Goal: Contribute content: Add original content to the website for others to see

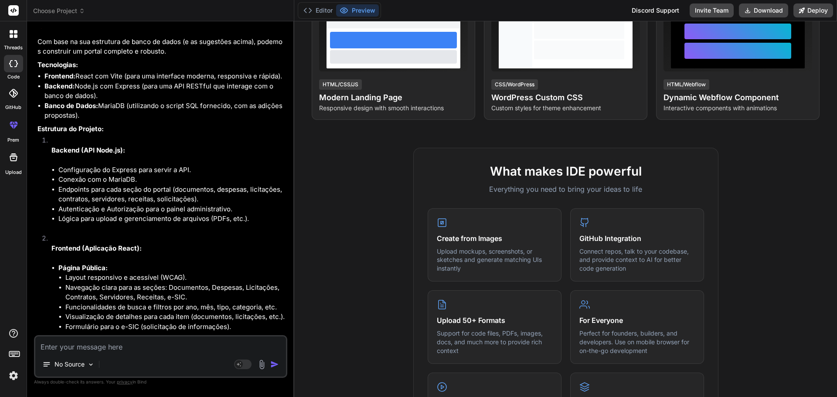
scroll to position [3504, 0]
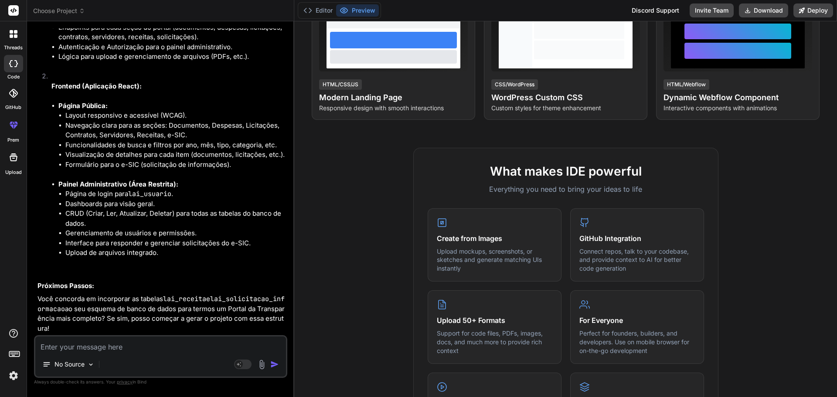
click at [158, 346] on textarea at bounding box center [160, 345] width 251 height 16
type textarea "S"
type textarea "x"
type textarea "SI"
type textarea "x"
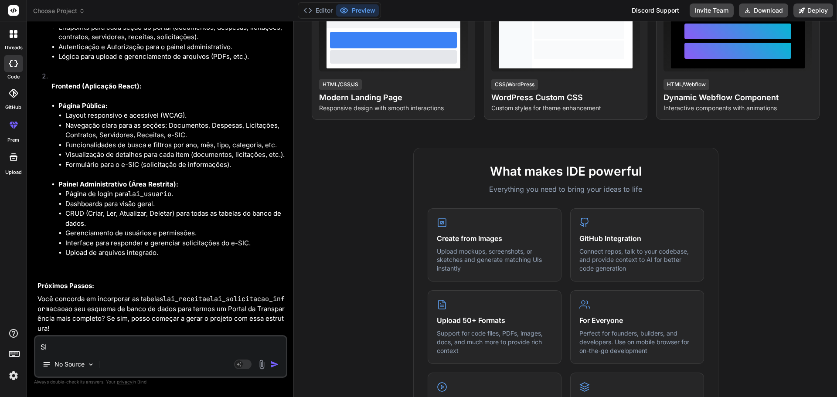
type textarea "SIm"
type textarea "x"
type textarea "SIm,"
type textarea "x"
type textarea "SIm,"
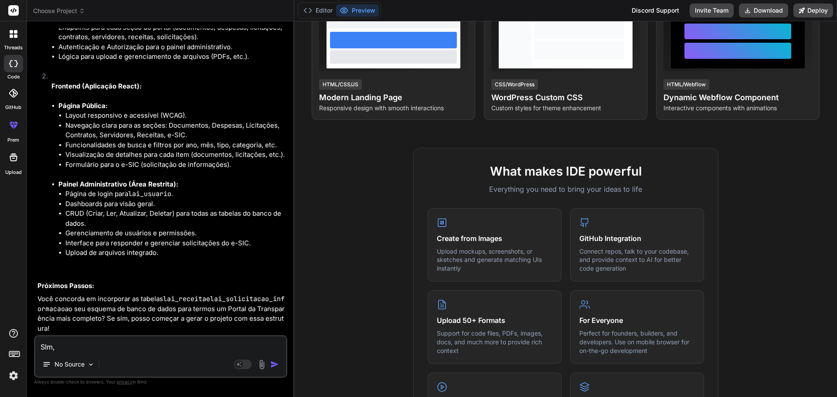
type textarea "x"
type textarea "SIm, c"
type textarea "x"
type textarea "SIm, co"
type textarea "x"
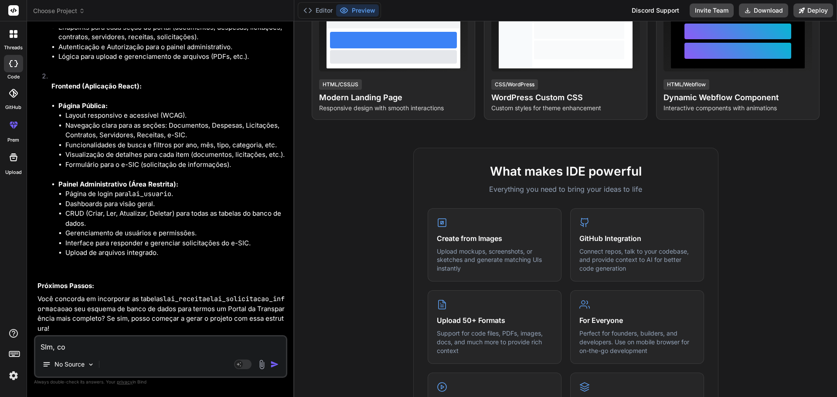
type textarea "SIm, con"
type textarea "x"
type textarea "SIm, conc"
type textarea "x"
type textarea "SIm, conco"
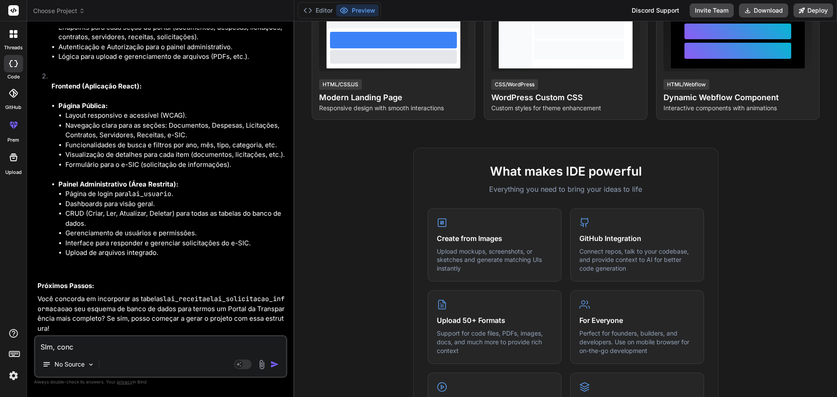
type textarea "x"
type textarea "SIm, concor"
type textarea "x"
type textarea "SIm, concord"
type textarea "x"
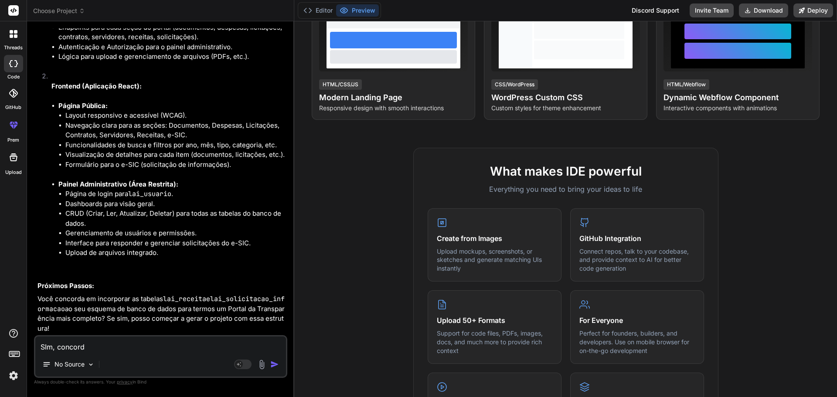
type textarea "SIm, concordo"
type textarea "x"
type textarea "SIm, concordo."
type textarea "x"
type textarea "SIm, concordo.."
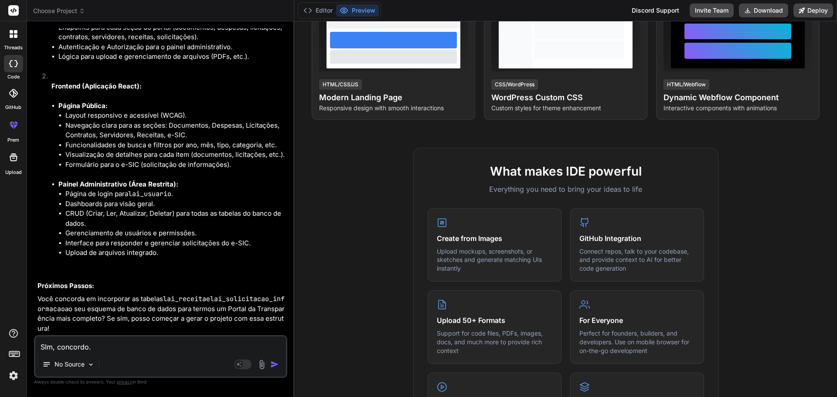
type textarea "x"
type textarea "SIm, concordo..."
type textarea "x"
type textarea "Sm, concordo..."
type textarea "x"
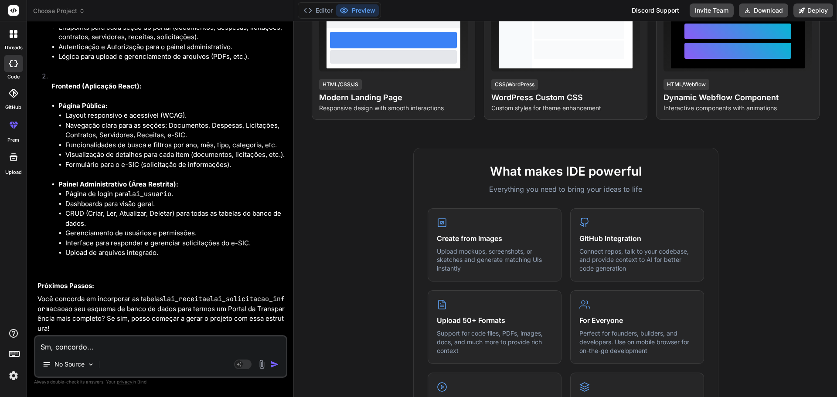
type textarea "Sim, concordo..."
type textarea "x"
type textarea "Sim, concordo..."
type textarea "x"
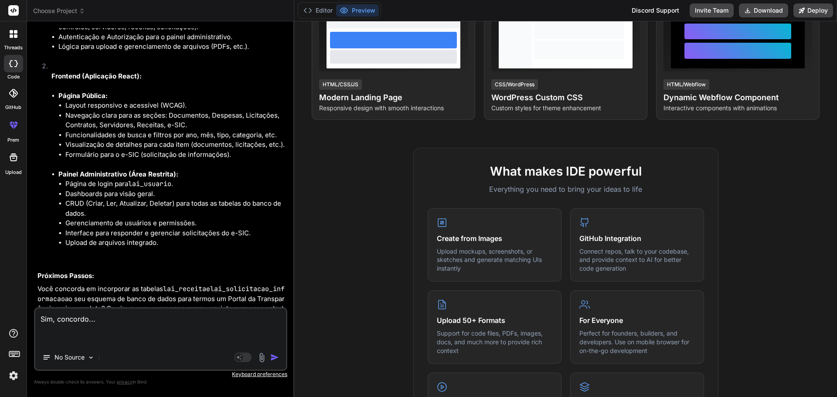
type textarea "Sim, concordo... M"
type textarea "x"
type textarea "Sim, concordo... MA"
type textarea "x"
type textarea "Sim, concordo... MAs"
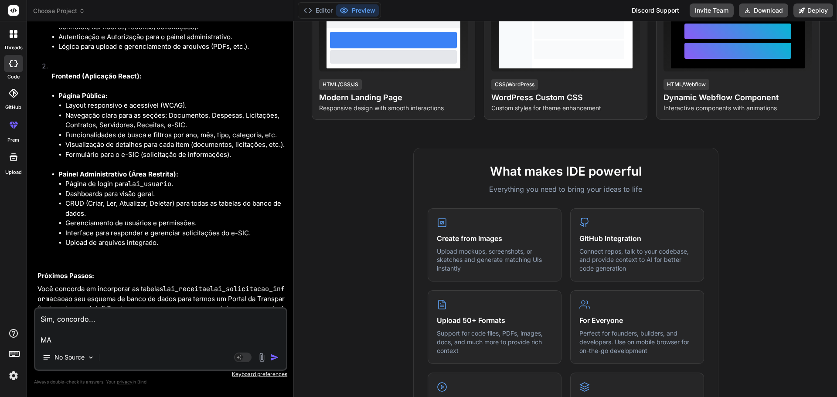
type textarea "x"
type textarea "Sim, concordo... MAs"
type textarea "x"
type textarea "Sim, concordo... MAs"
type textarea "x"
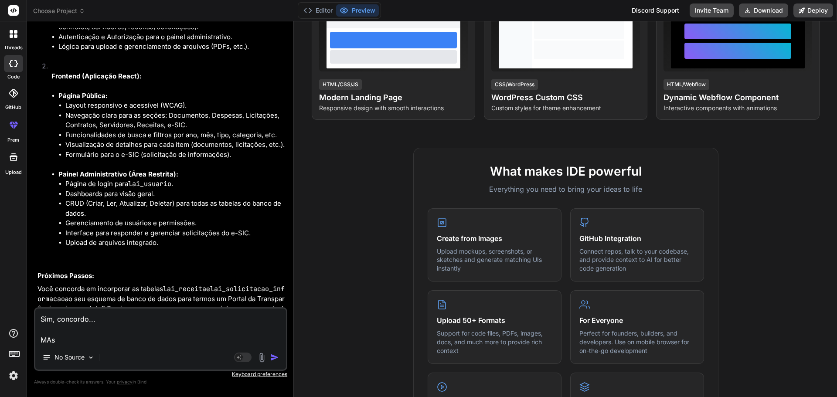
type textarea "Sim, concordo... MA"
type textarea "x"
type textarea "Sim, concordo... M"
type textarea "x"
type textarea "Sim, concordo... Ma"
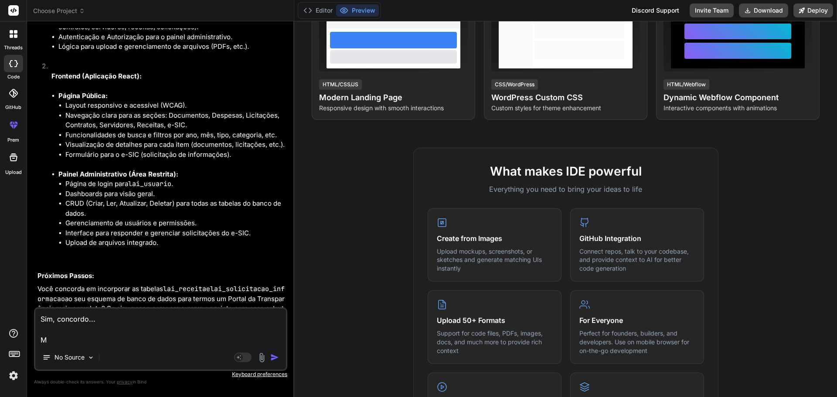
type textarea "x"
type textarea "Sim, concordo... Mas"
type textarea "x"
type textarea "Sim, concordo... Mas"
type textarea "x"
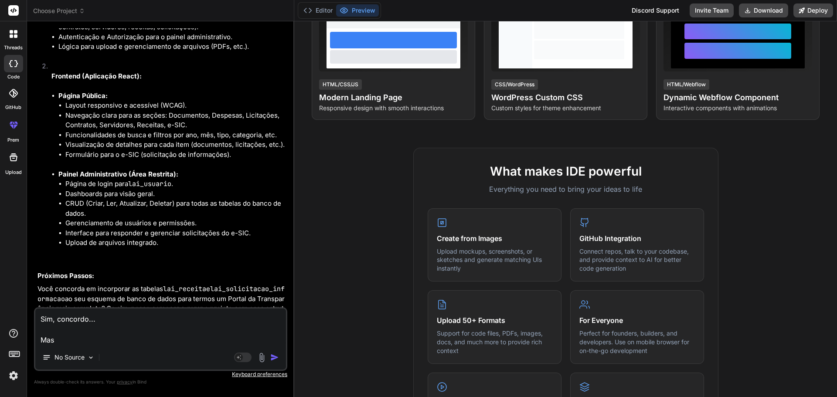
type textarea "Sim, concordo... Mas a"
type textarea "x"
type textarea "Sim, concordo... Mas an"
type textarea "x"
type textarea "Sim, concordo... Mas ant"
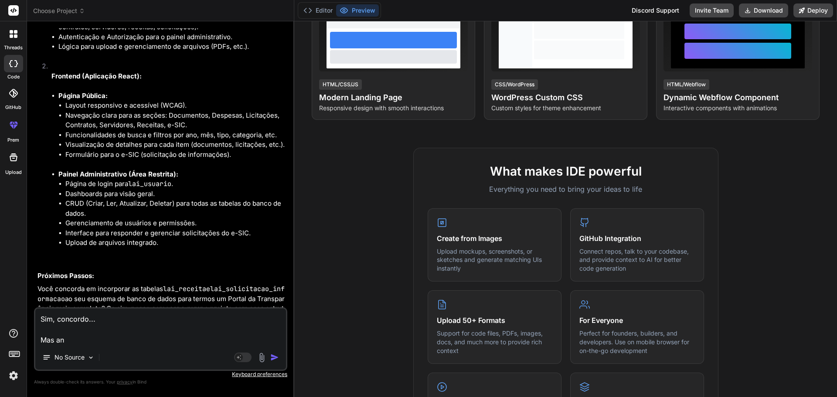
type textarea "x"
type textarea "Sim, concordo... Mas ante"
type textarea "x"
type textarea "Sim, concordo... Mas antes"
type textarea "x"
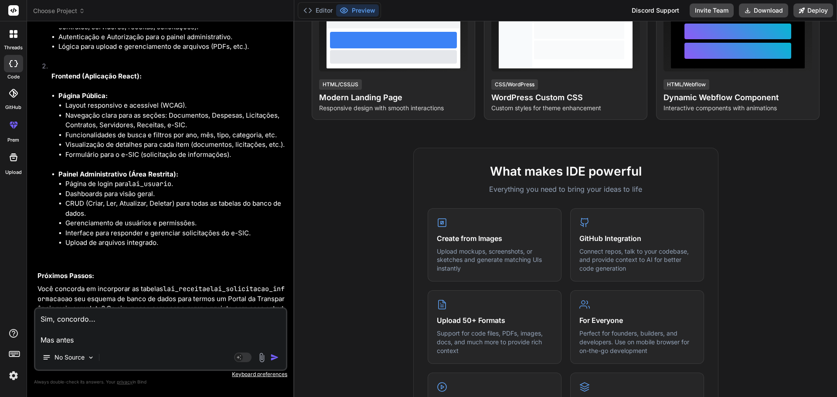
type textarea "Sim, concordo... Mas antes"
type textarea "x"
type textarea "Sim, concordo... Mas antes d"
type textarea "x"
type textarea "Sim, concordo... Mas antes de"
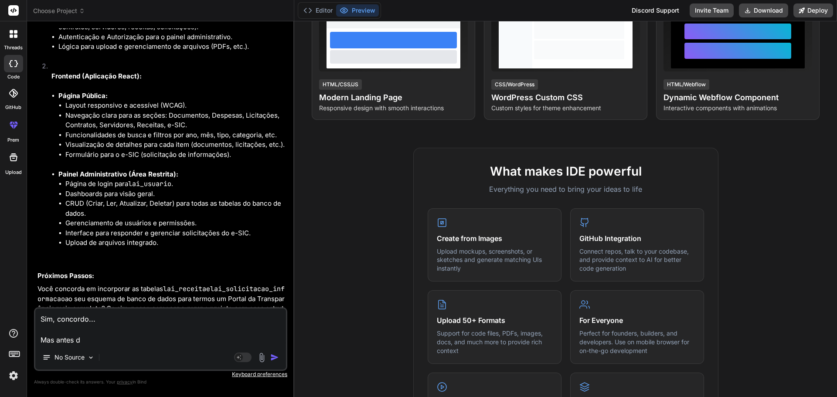
type textarea "x"
type textarea "Sim, concordo... Mas antes de"
type textarea "x"
type textarea "Sim, concordo... Mas antes de c"
type textarea "x"
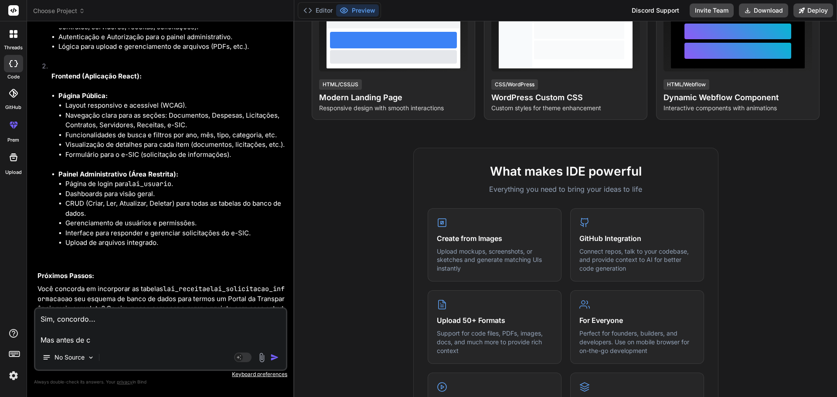
type textarea "Sim, concordo... Mas antes de cr"
type textarea "x"
type textarea "Sim, concordo... Mas antes de cri"
type textarea "x"
type textarea "Sim, concordo... Mas antes de cria"
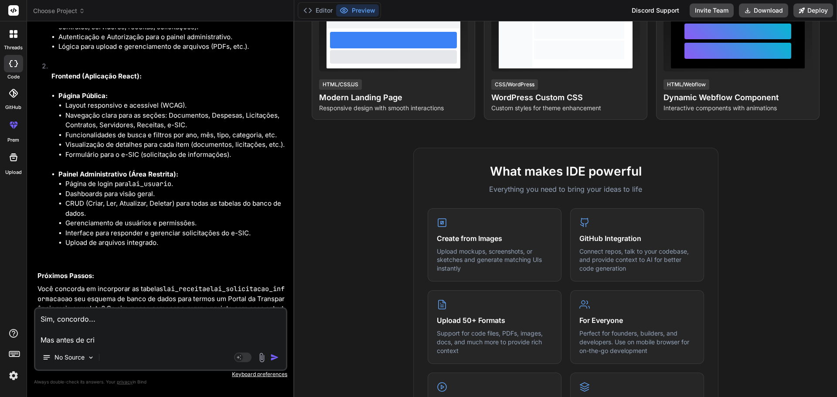
type textarea "x"
type textarea "Sim, concordo... Mas antes de criar"
type textarea "x"
type textarea "Sim, concordo... Mas antes de criar,"
type textarea "x"
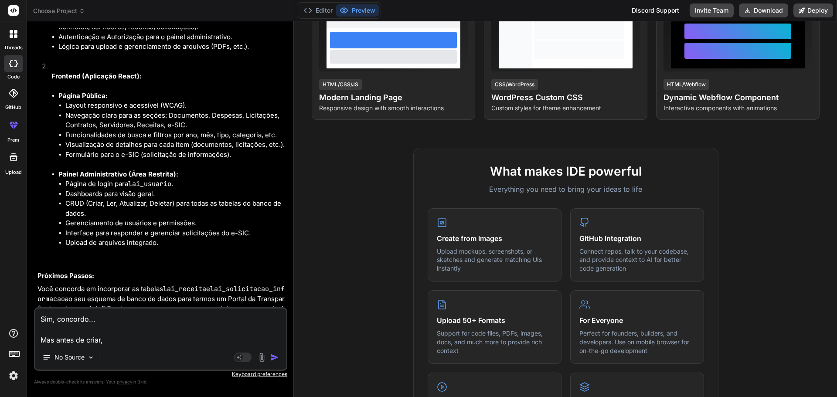
type textarea "Sim, concordo... Mas antes de criar,"
type textarea "x"
type textarea "Sim, concordo... Mas antes de criar, v"
type textarea "x"
type textarea "Sim, concordo... Mas antes de criar, ve"
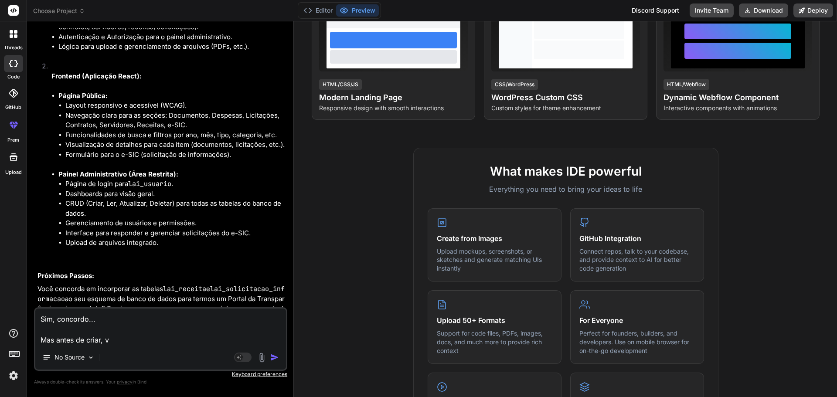
type textarea "x"
type textarea "Sim, concordo... Mas antes de criar, vej"
type textarea "x"
type textarea "Sim, concordo... Mas antes de criar, veja"
type textarea "x"
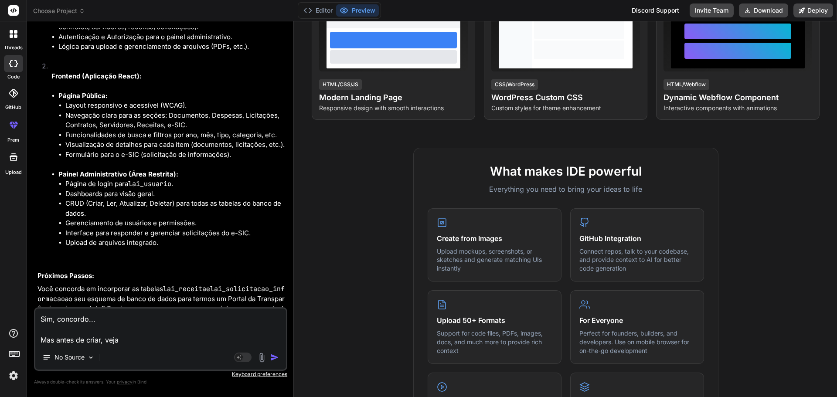
type textarea "Sim, concordo... Mas antes de criar, veja"
type textarea "x"
type textarea "Sim, concordo... Mas antes de criar, veja o"
type textarea "x"
type textarea "Sim, concordo... Mas antes de criar, veja o"
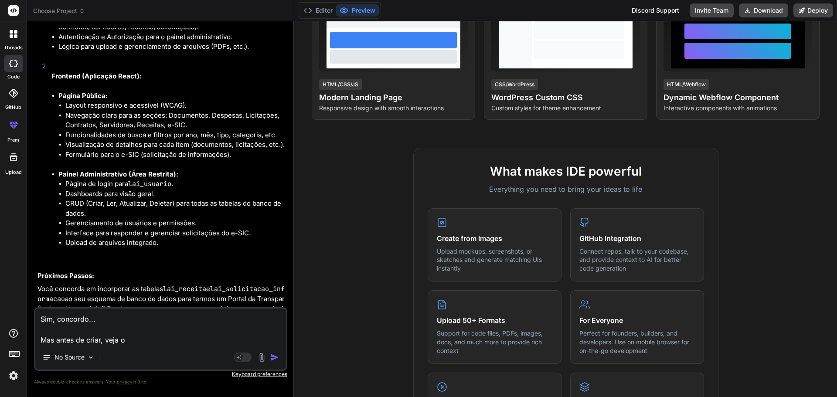
type textarea "x"
type textarea "Sim, concordo... Mas antes de criar, veja o p"
type textarea "x"
type textarea "Sim, concordo... Mas antes de criar, veja o po"
type textarea "x"
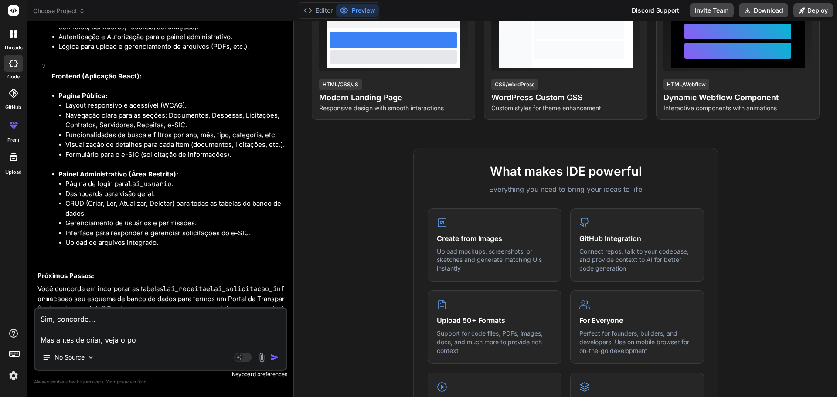
type textarea "Sim, concordo... Mas antes de criar, veja o por"
type textarea "x"
type textarea "Sim, concordo... Mas antes de criar, veja o port"
type textarea "x"
type textarea "Sim, concordo... Mas antes de criar, veja o porta"
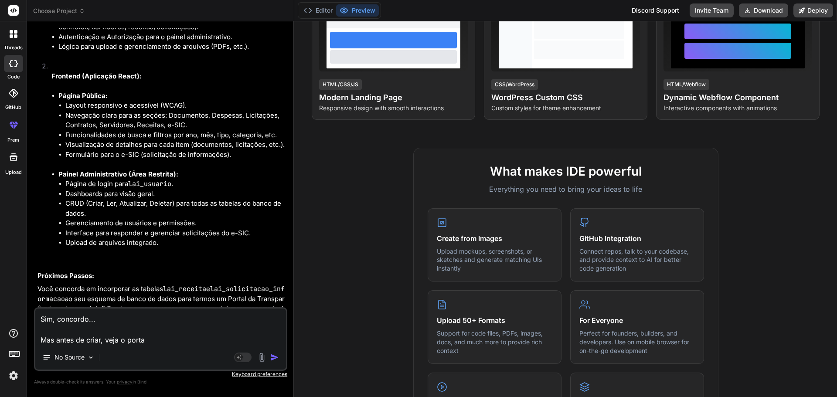
type textarea "x"
type textarea "Sim, concordo... Mas antes de criar, veja o portal"
type textarea "x"
type textarea "Sim, concordo... Mas antes de criar, veja o portal"
type textarea "x"
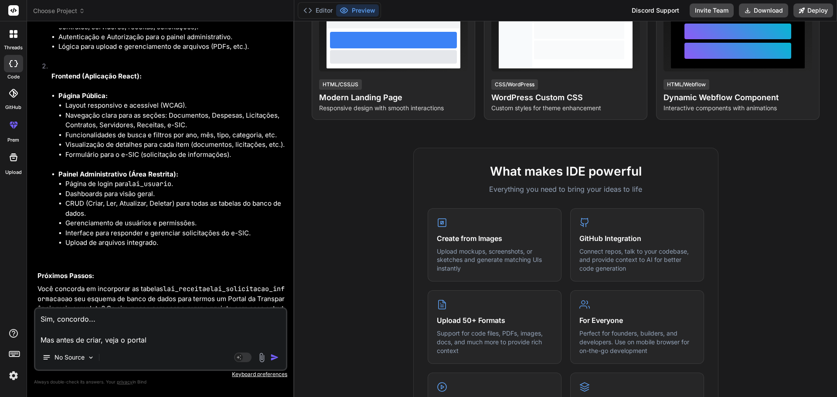
type textarea "Sim, concordo... Mas antes de criar, veja o portal d"
type textarea "x"
type textarea "Sim, concordo... Mas antes de criar, veja o portal"
type textarea "x"
type textarea "Sim, concordo... Mas antes de criar, veja o portal a"
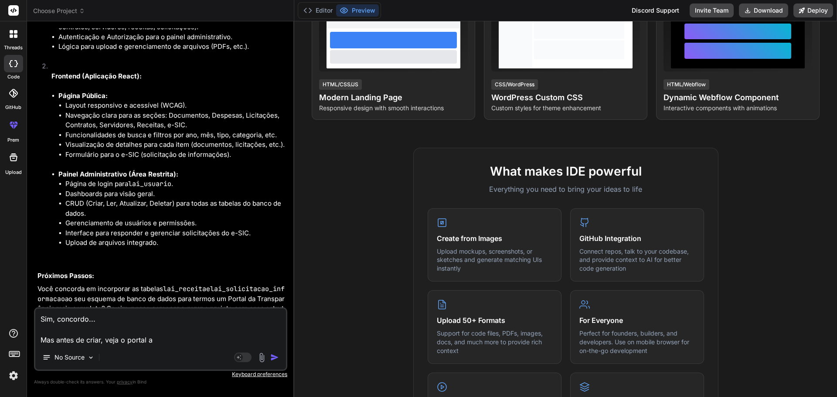
type textarea "x"
type textarea "Sim, concordo... Mas antes de criar, veja o portal at"
type textarea "x"
type textarea "Sim, concordo... Mas antes de criar, veja o portal atu"
type textarea "x"
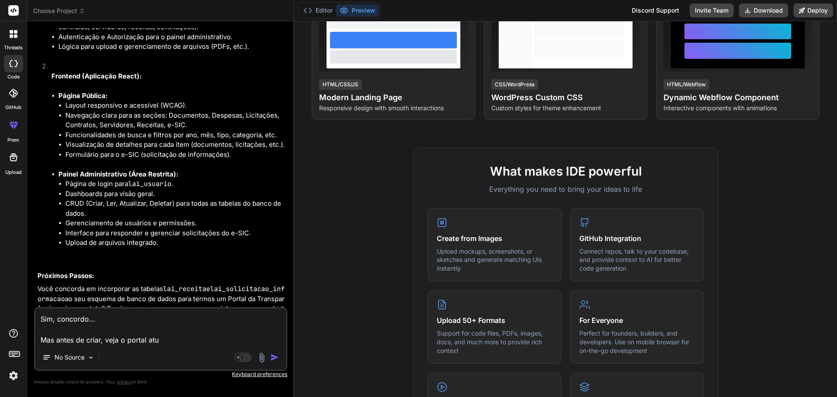
type textarea "Sim, concordo... Mas antes de criar, veja o portal atua"
type textarea "x"
type textarea "Sim, concordo... Mas antes de criar, veja o portal atual"
type textarea "x"
type textarea "Sim, concordo... Mas antes de criar, veja o portal atual"
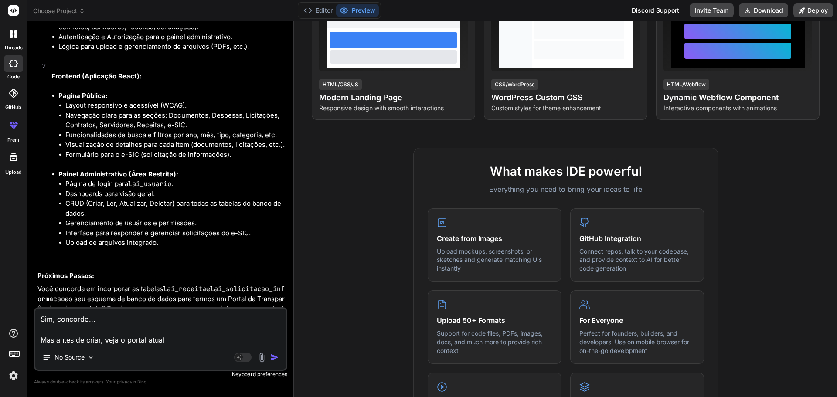
type textarea "x"
type textarea "Sim, concordo... Mas antes de criar, veja o portal atual d"
type textarea "x"
type textarea "Sim, concordo... Mas antes de criar, veja o portal atual do"
type textarea "x"
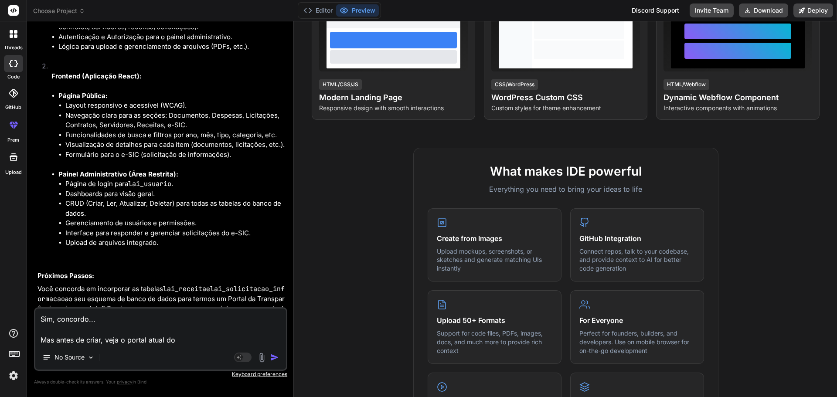
type textarea "Sim, concordo... Mas antes de criar, veja o portal atual do"
type textarea "x"
type textarea "Sim, concordo... Mas antes de criar, veja o portal atual do C"
type textarea "x"
type textarea "Sim, concordo... Mas antes de criar, veja o portal atual do Cr"
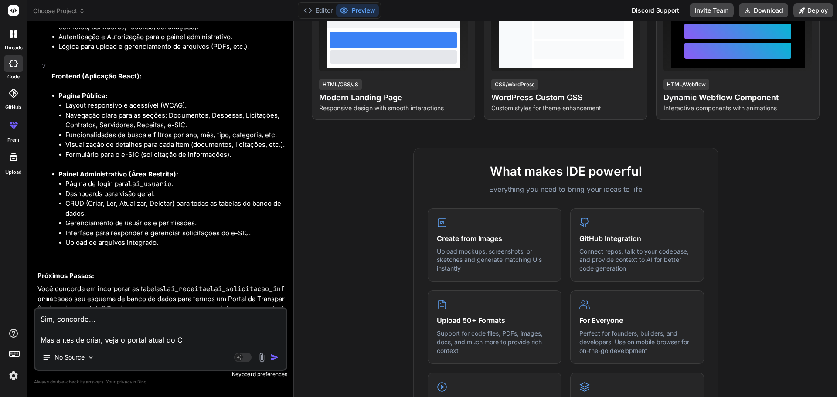
type textarea "x"
type textarea "Sim, concordo... Mas antes de criar, veja o portal atual do Cre"
type textarea "x"
type textarea "Sim, concordo... Mas antes de criar, veja o portal atual do Crea"
type textarea "x"
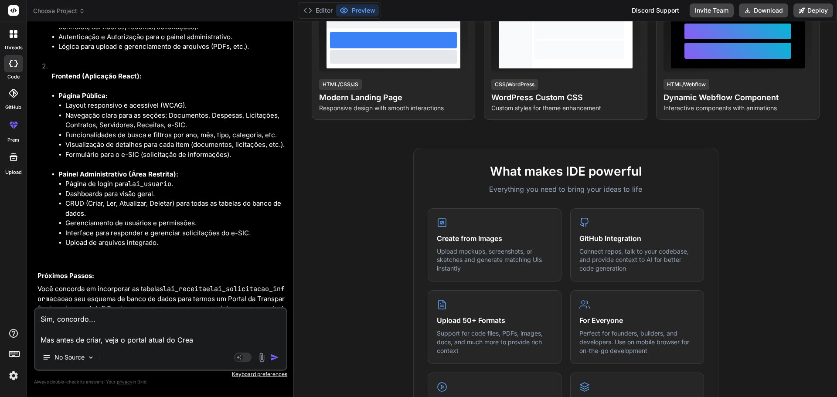
type textarea "Sim, concordo... Mas antes de criar, veja o portal atual do Crea-"
type textarea "x"
type textarea "Sim, concordo... Mas antes de criar, veja o portal atual do Crea-A"
type textarea "x"
type textarea "Sim, concordo... Mas antes de criar, veja o portal atual do Crea-AM"
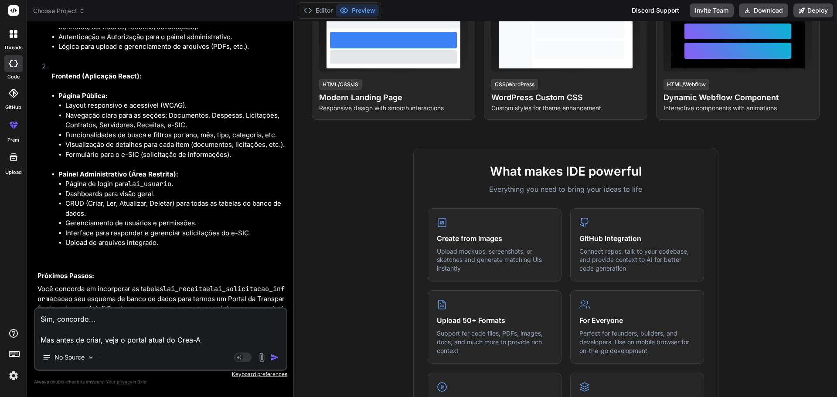
type textarea "x"
type textarea "Sim, concordo... Mas antes de criar, veja o portal atual do Crea-AM:"
type textarea "x"
type textarea "Sim, concordo... Mas antes de criar, veja o portal atual do Crea-AM"
type textarea "x"
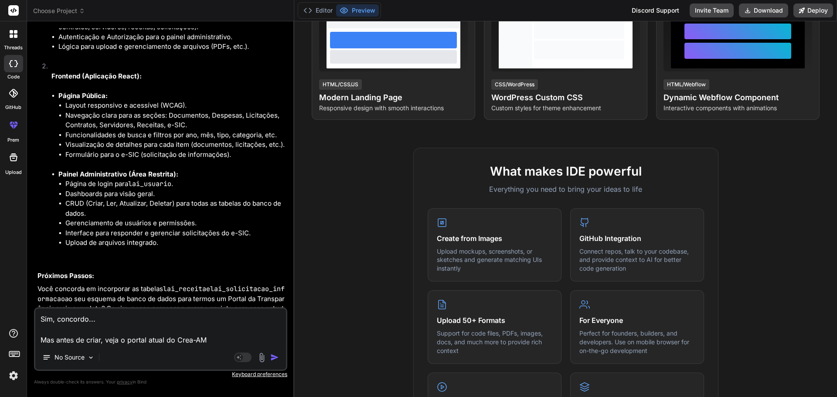
type textarea "Sim, concordo... Mas antes de criar, veja o portal atual do Crea-AM"
type textarea "x"
type textarea "Sim, concordo... Mas antes de criar, veja o portal atual do Crea-AM e"
type textarea "x"
type textarea "Sim, concordo... Mas antes de criar, veja o portal atual do Crea-AM em"
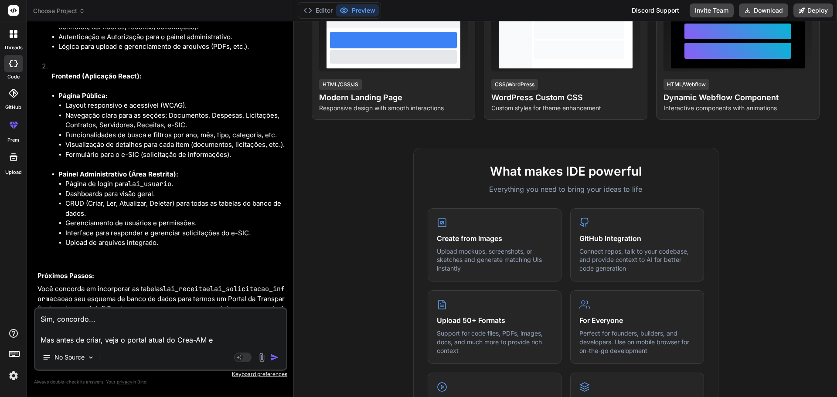
type textarea "x"
type textarea "Sim, concordo... Mas antes de criar, veja o portal atual do Crea-AM em:"
type textarea "x"
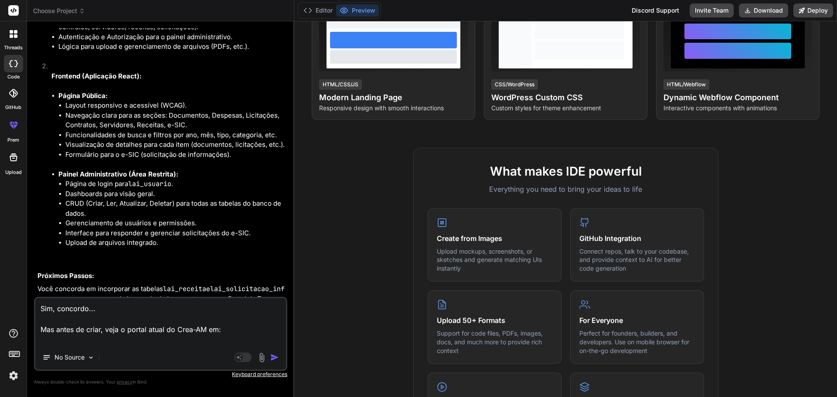
paste textarea "[URL][DOMAIN_NAME]"
type textarea "Sim, concordo... Mas antes de criar, veja o portal atual do Crea-AM em: [URL][D…"
type textarea "x"
type textarea "Sim, concordo... Mas antes de criar, veja o portal atual do Crea-AM em: [URL][D…"
click at [278, 358] on img "button" at bounding box center [274, 357] width 9 height 9
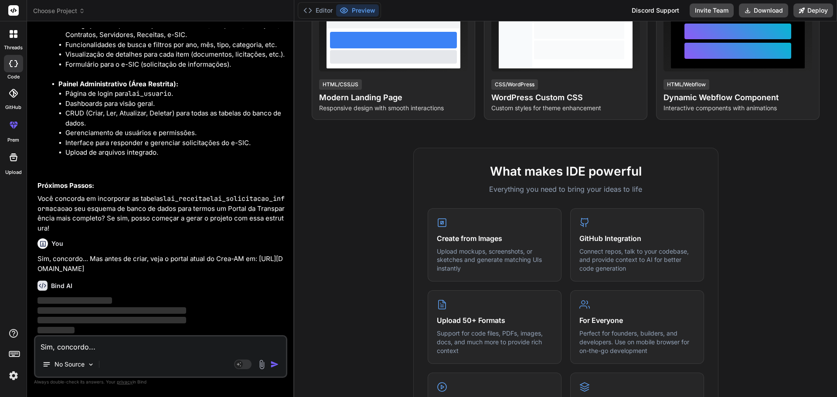
scroll to position [3604, 0]
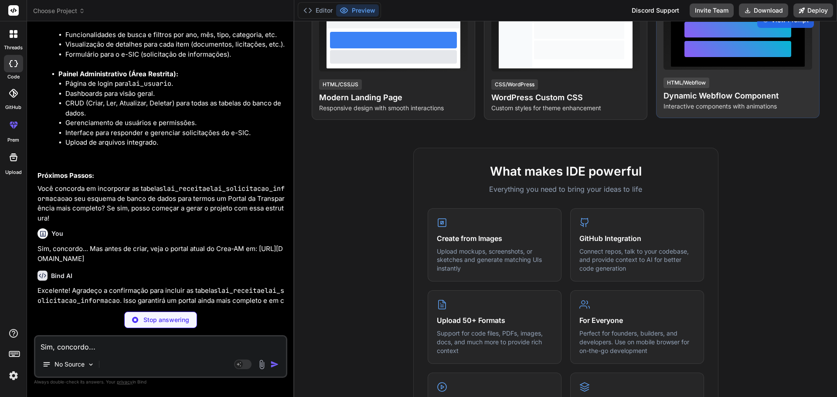
type textarea "x"
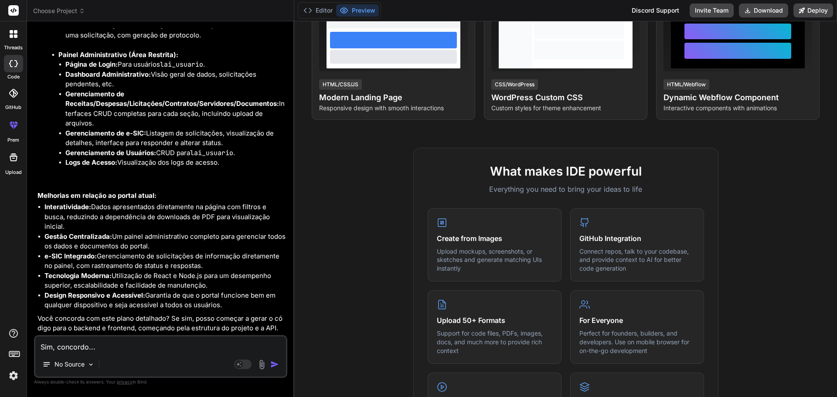
scroll to position [4727, 0]
click at [72, 348] on textarea "Sim, concordo... Mas antes de criar, veja o portal atual do Crea-AM em: [URL][D…" at bounding box center [160, 345] width 251 height 16
type textarea "A"
type textarea "x"
type textarea "Ag"
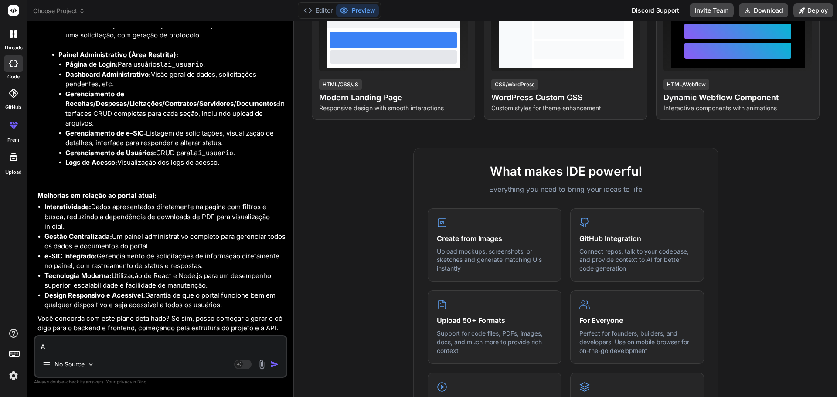
type textarea "x"
type textarea "Ago"
type textarea "x"
type textarea "Agor"
type textarea "x"
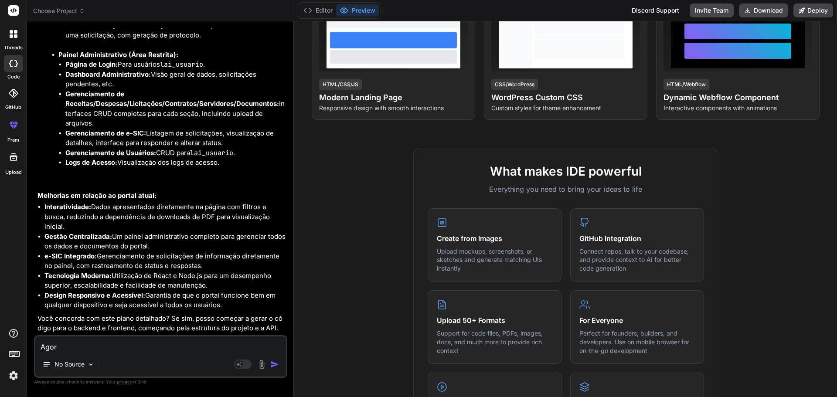
type textarea "Agora"
type textarea "x"
type textarea "Agora"
type textarea "x"
type textarea "Agora s"
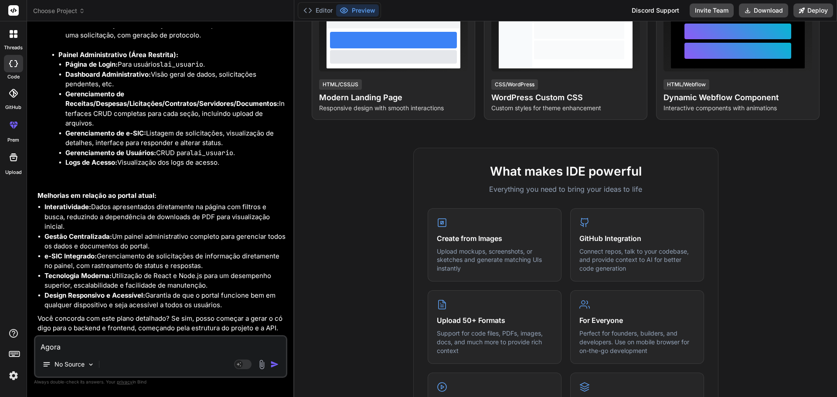
type textarea "x"
type textarea "Agora si"
type textarea "x"
type textarea "Agora sim"
type textarea "x"
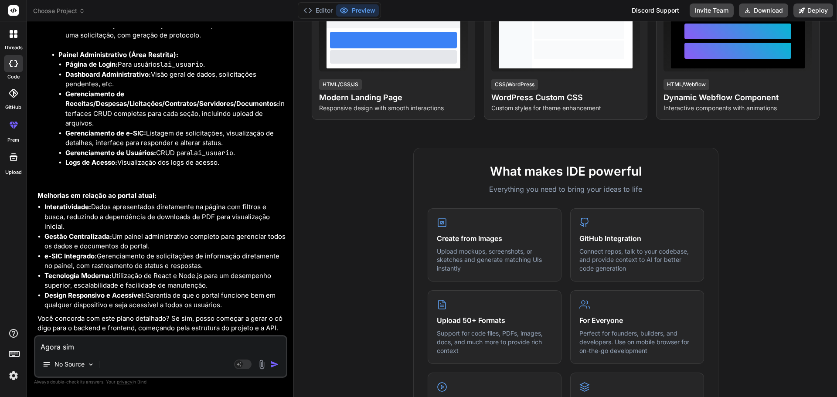
type textarea "Agora sim,"
type textarea "x"
type textarea "Agora sim,"
type textarea "x"
type textarea "Agora sim, c"
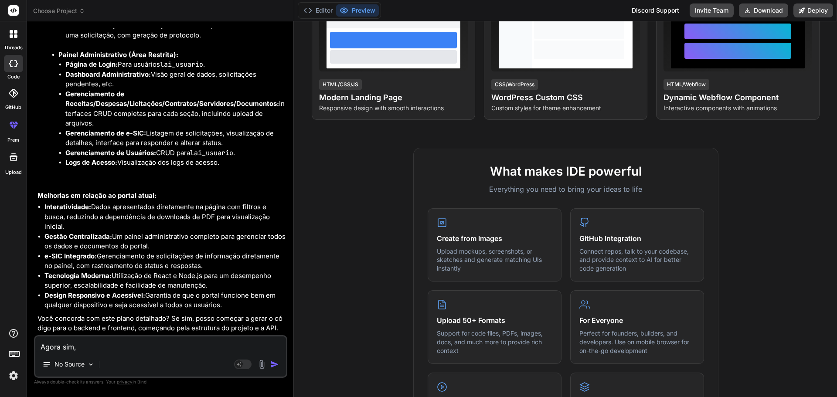
type textarea "x"
type textarea "Agora sim, cr"
type textarea "x"
type textarea "Agora sim, cri"
type textarea "x"
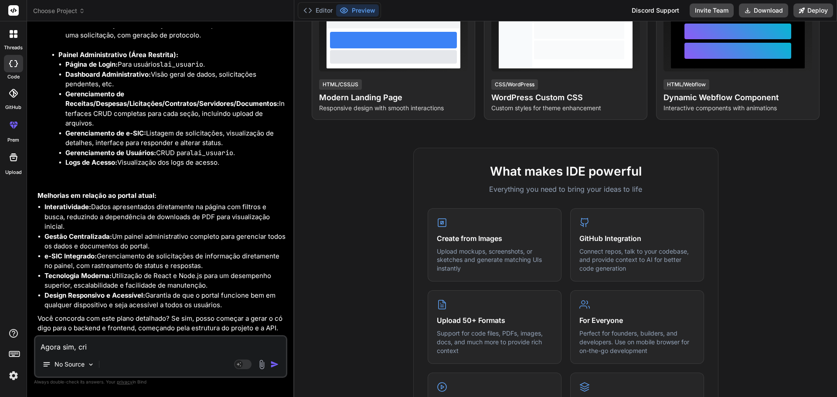
type textarea "Agora sim, cri"
type textarea "x"
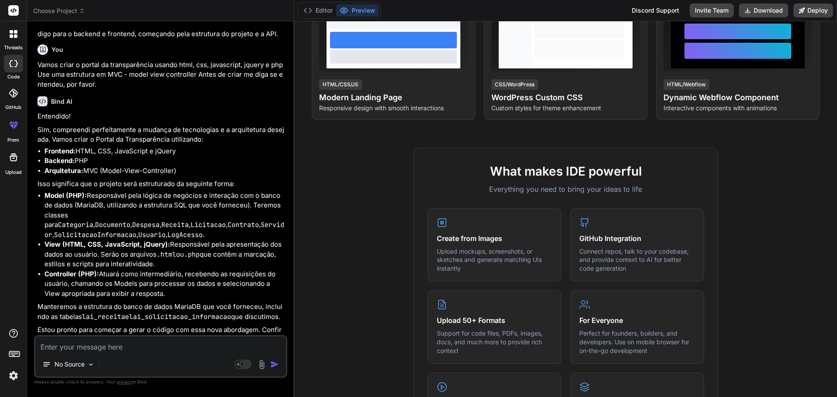
scroll to position [5023, 0]
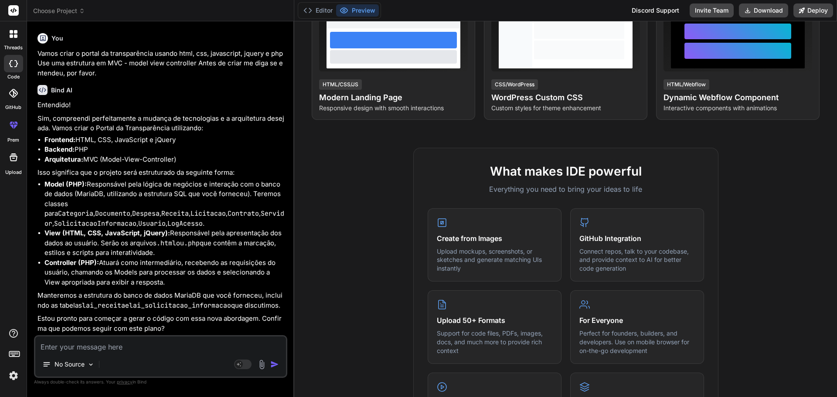
click at [104, 345] on textarea at bounding box center [160, 345] width 251 height 16
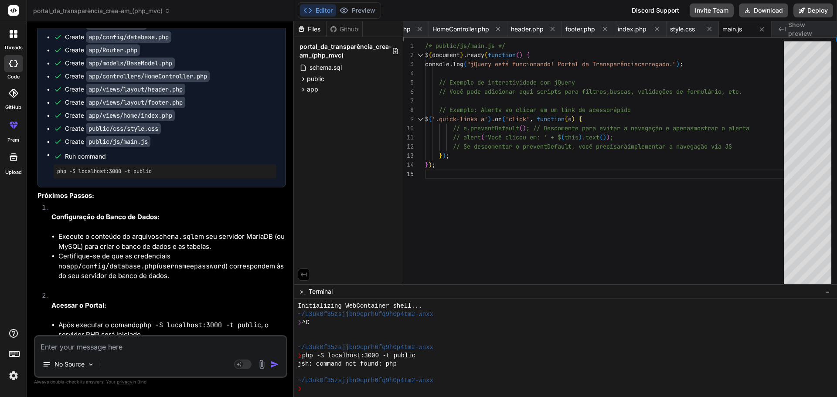
scroll to position [5506, 0]
